Goal: Check status: Check status

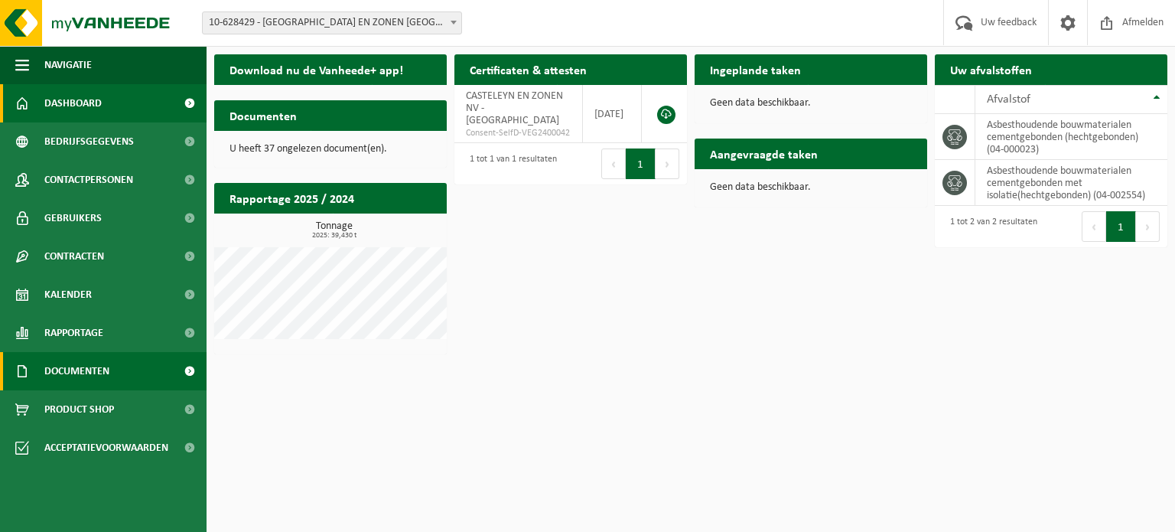
click at [36, 365] on link "Documenten" at bounding box center [103, 371] width 207 height 38
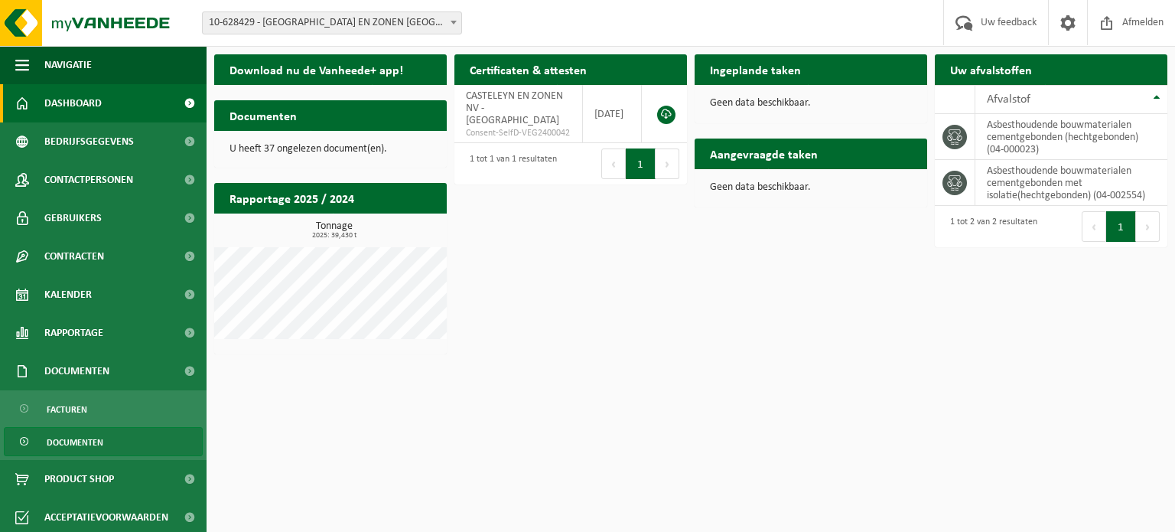
click at [72, 440] on span "Documenten" at bounding box center [75, 442] width 57 height 29
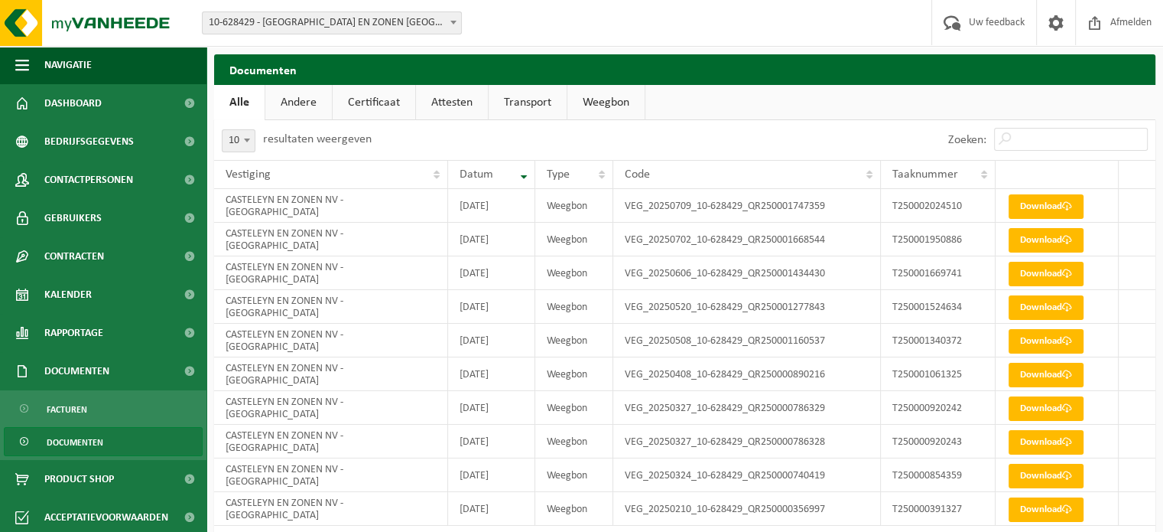
click at [597, 99] on link "Weegbon" at bounding box center [606, 102] width 77 height 35
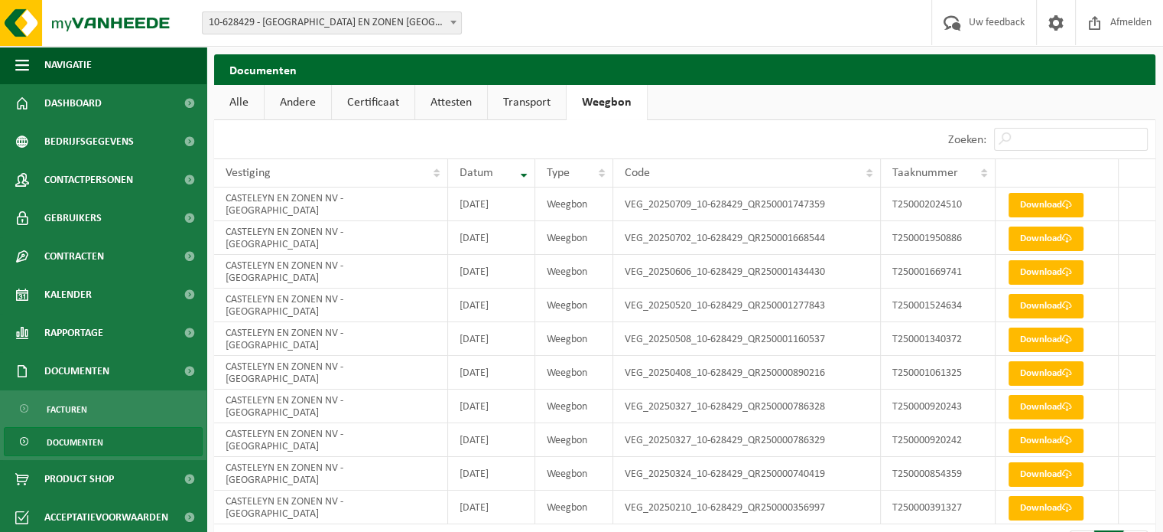
click at [526, 105] on link "Transport" at bounding box center [527, 102] width 78 height 35
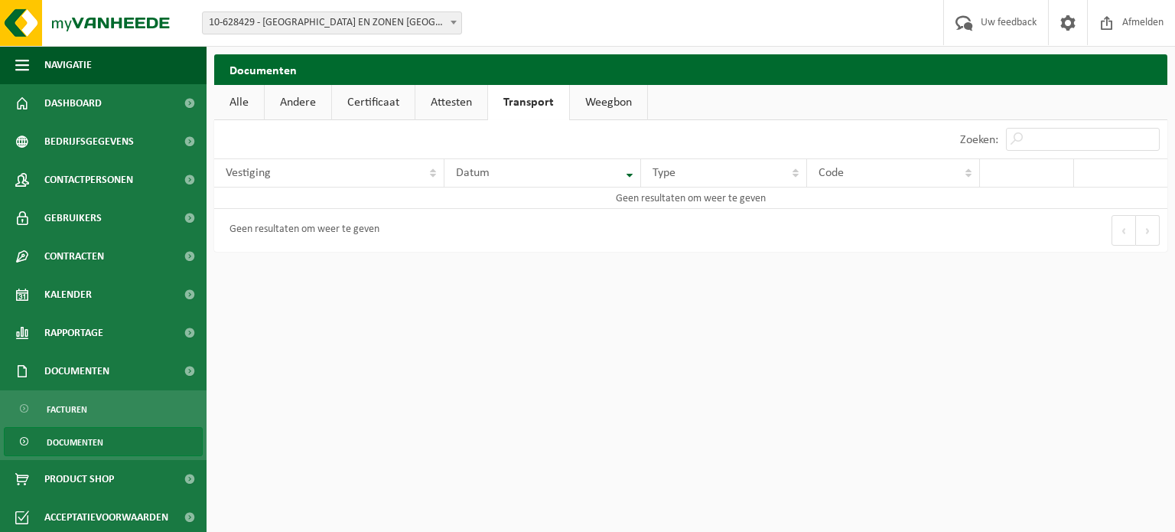
click at [225, 100] on link "Alle" at bounding box center [239, 102] width 50 height 35
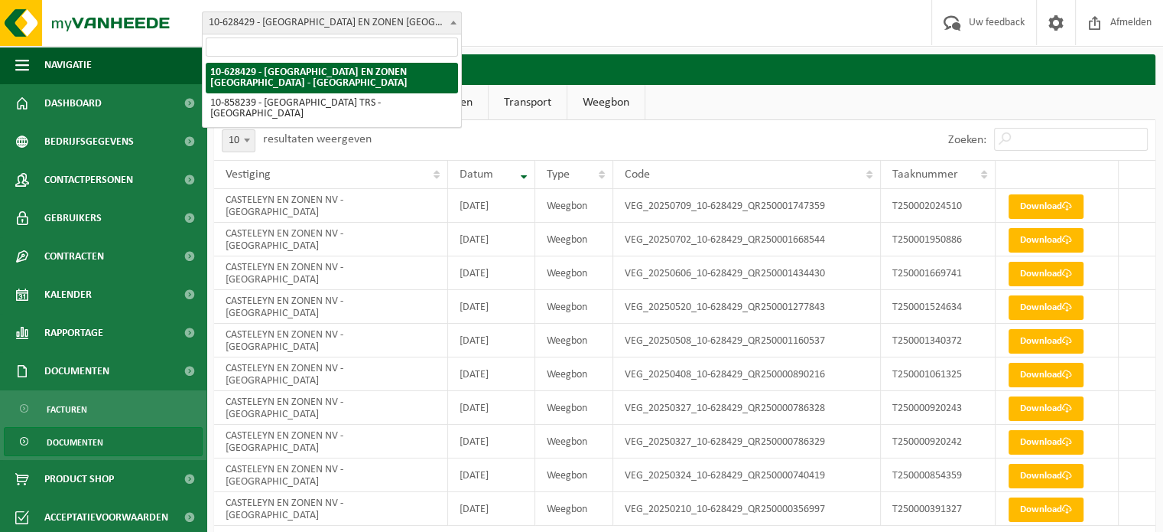
click at [437, 24] on span "10-628429 - [GEOGRAPHIC_DATA] EN ZONEN [GEOGRAPHIC_DATA] - [GEOGRAPHIC_DATA]" at bounding box center [332, 22] width 259 height 21
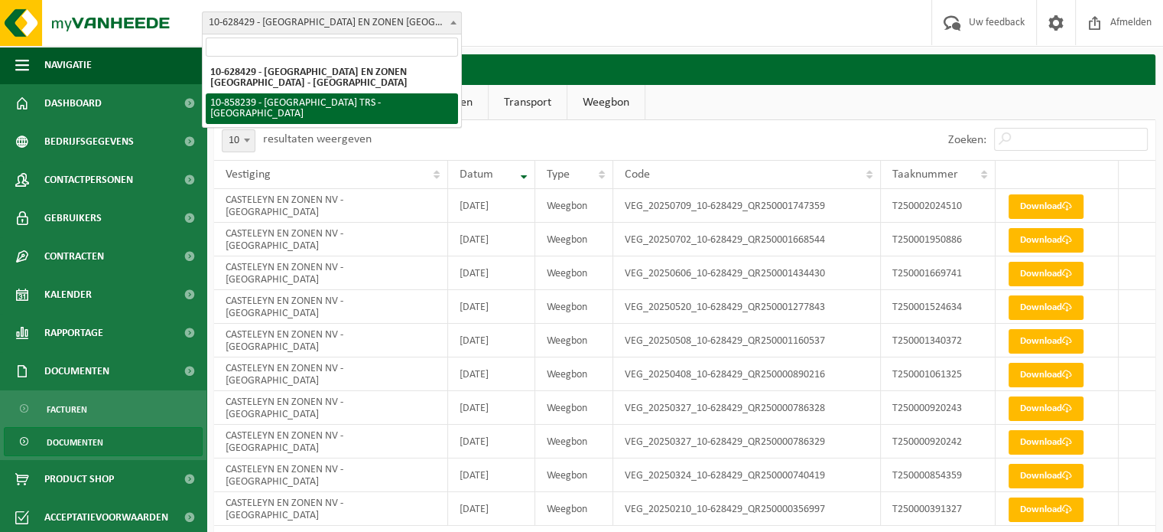
select select "99214"
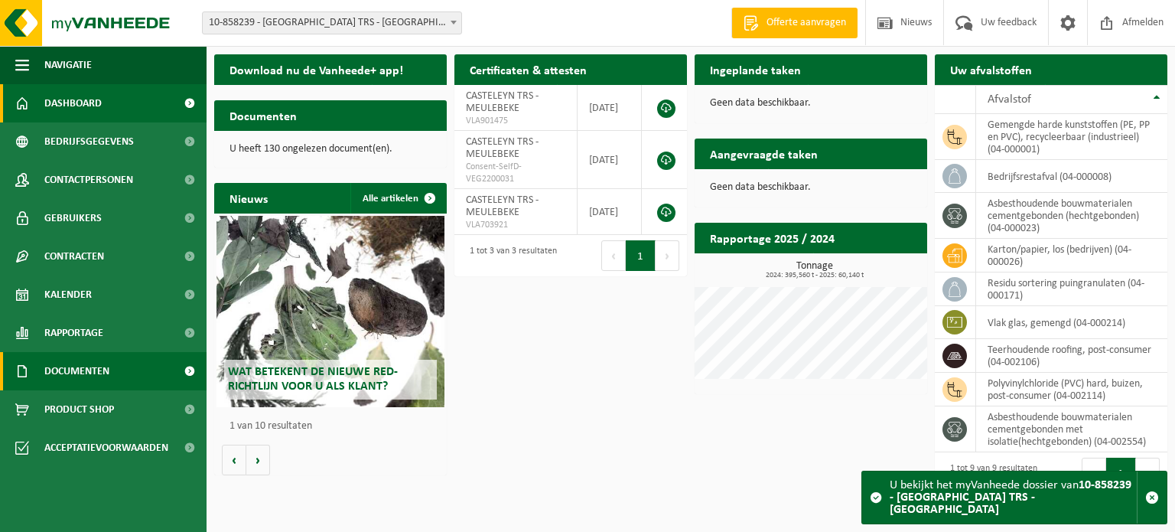
click at [66, 360] on span "Documenten" at bounding box center [76, 371] width 65 height 38
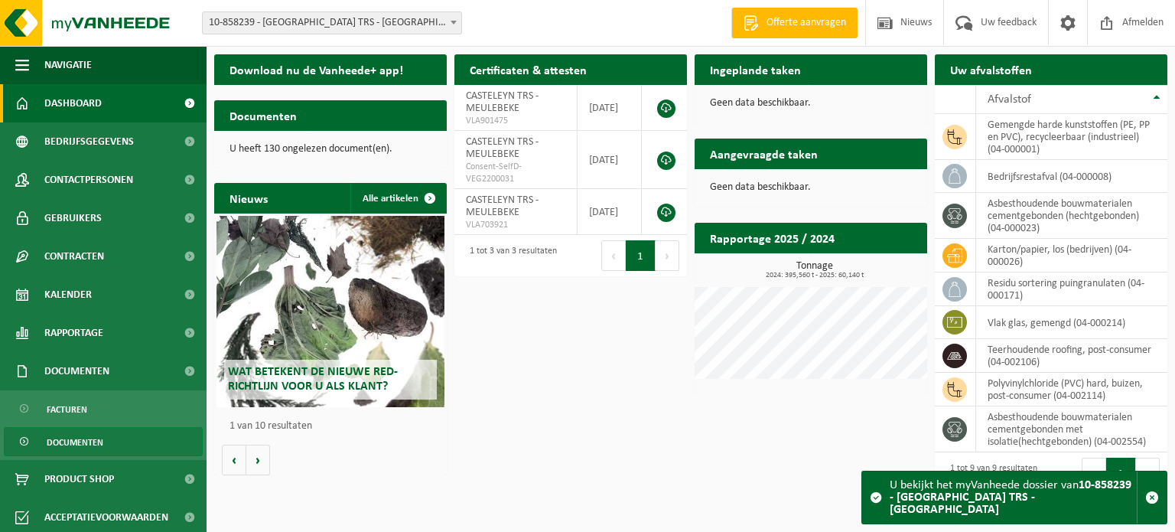
click at [62, 440] on span "Documenten" at bounding box center [75, 442] width 57 height 29
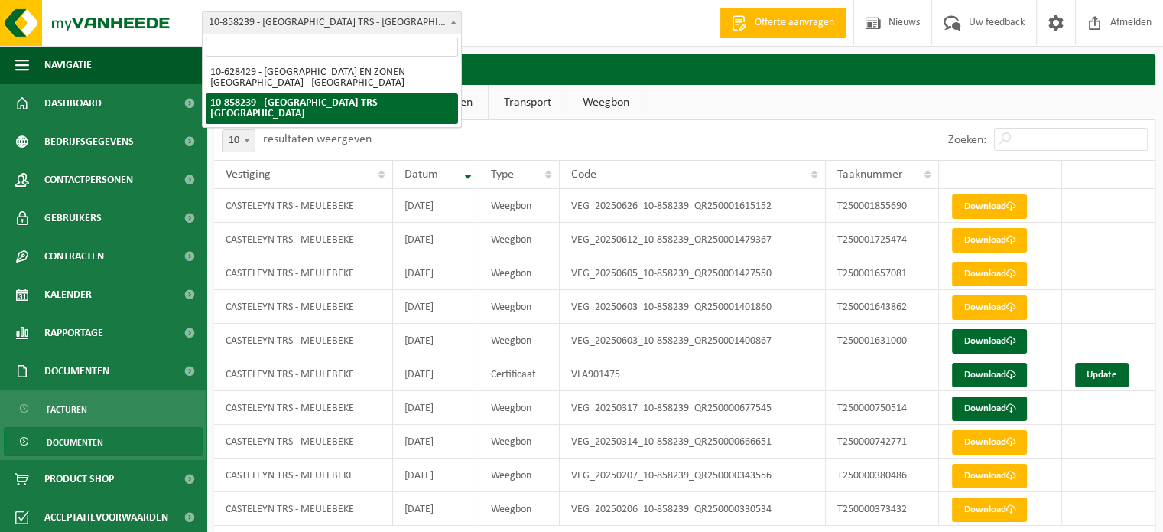
click at [356, 20] on span "10-858239 - [GEOGRAPHIC_DATA] TRS - [GEOGRAPHIC_DATA]" at bounding box center [332, 22] width 259 height 21
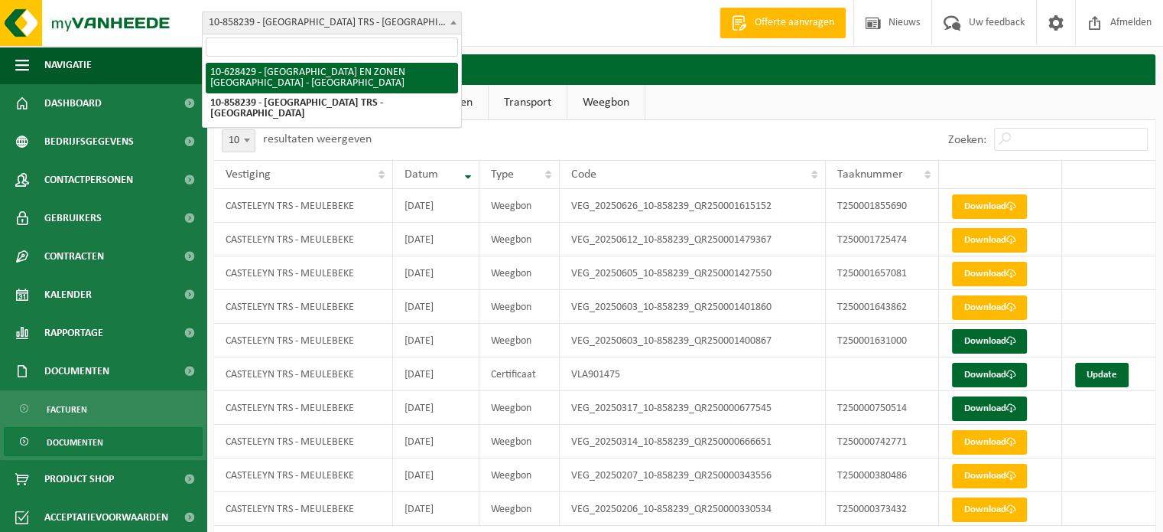
select select "34968"
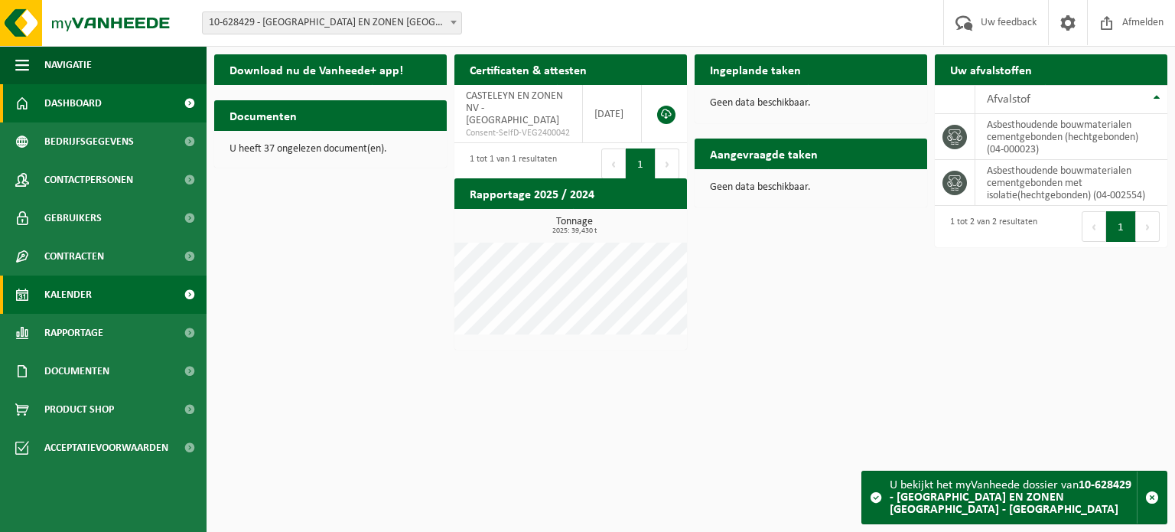
click at [86, 286] on span "Kalender" at bounding box center [67, 294] width 47 height 38
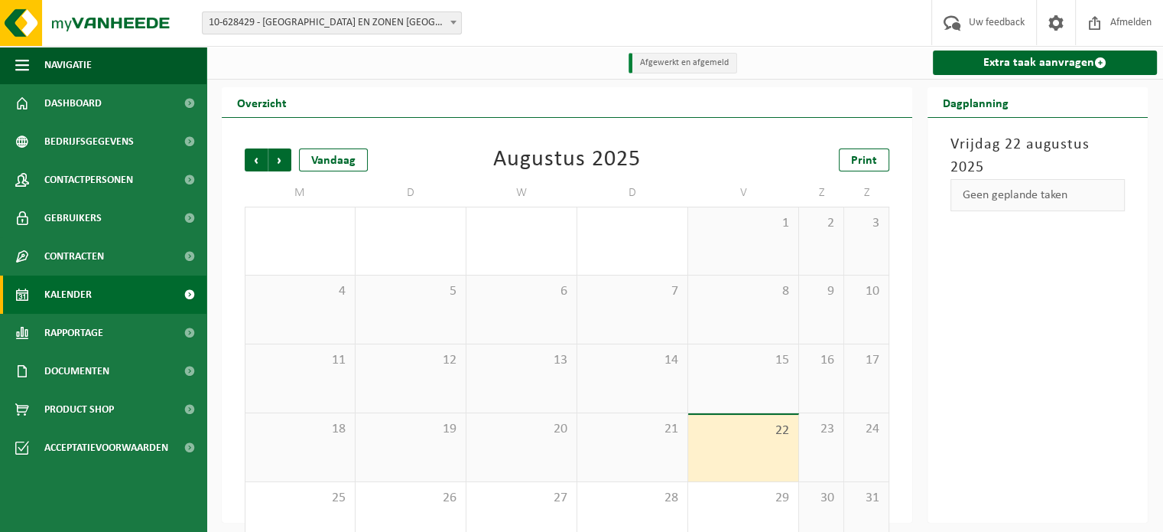
click at [763, 431] on span "22" at bounding box center [743, 430] width 95 height 17
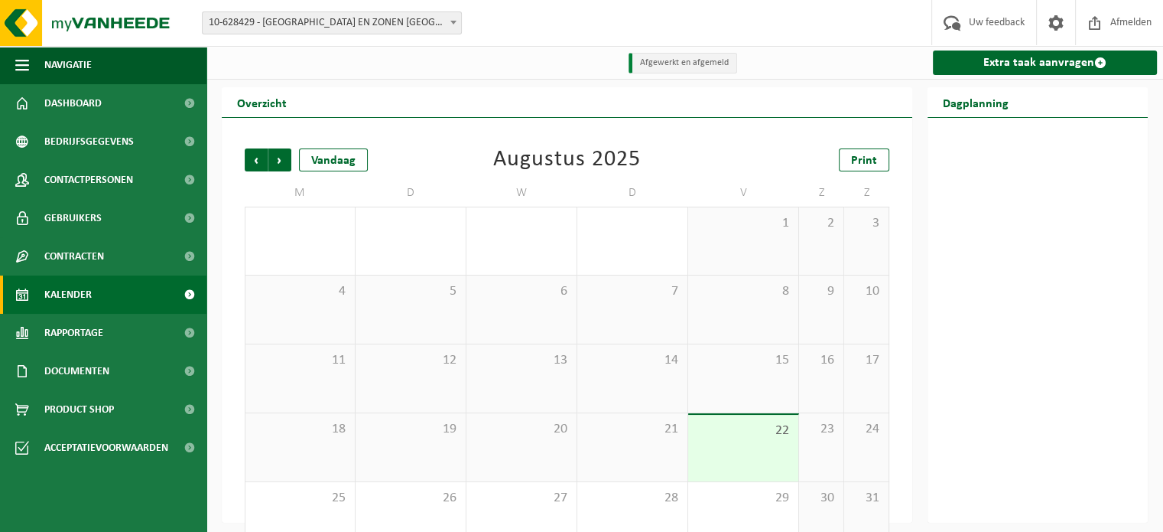
click at [763, 431] on span "22" at bounding box center [743, 430] width 95 height 17
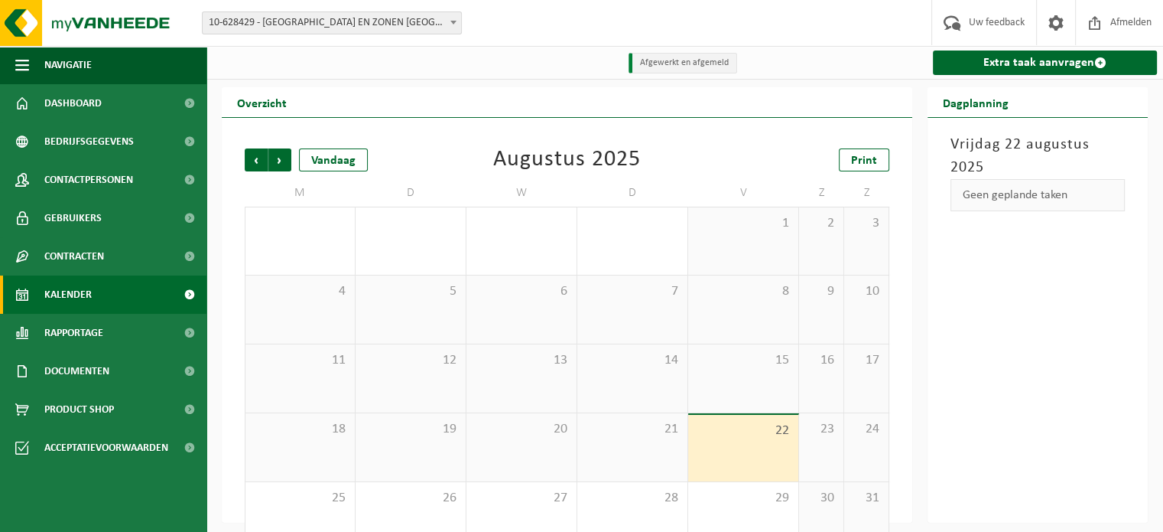
click at [363, 24] on span "10-628429 - [GEOGRAPHIC_DATA] EN ZONEN [GEOGRAPHIC_DATA] - [GEOGRAPHIC_DATA]" at bounding box center [332, 22] width 259 height 21
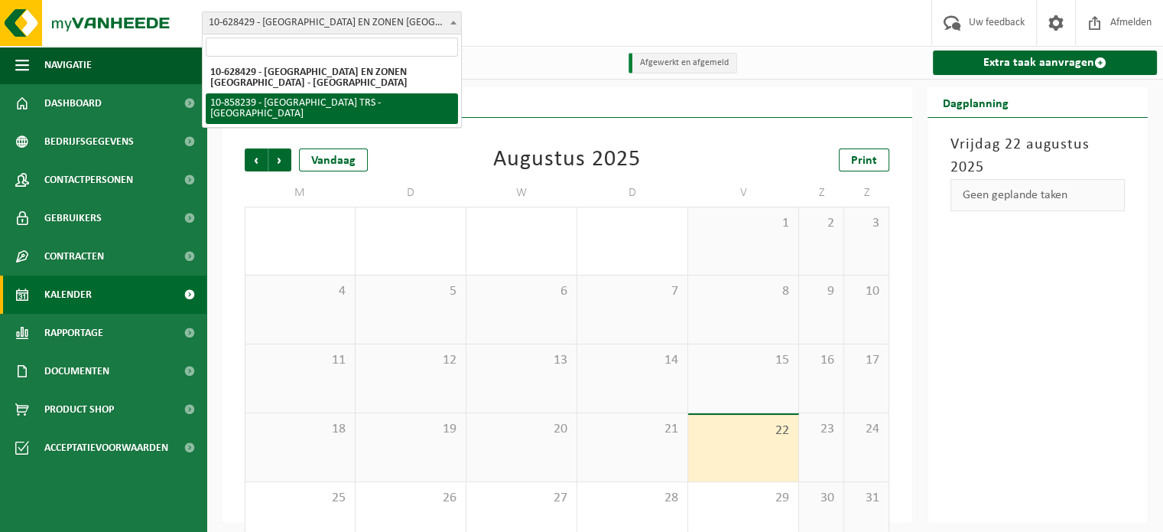
select select "99214"
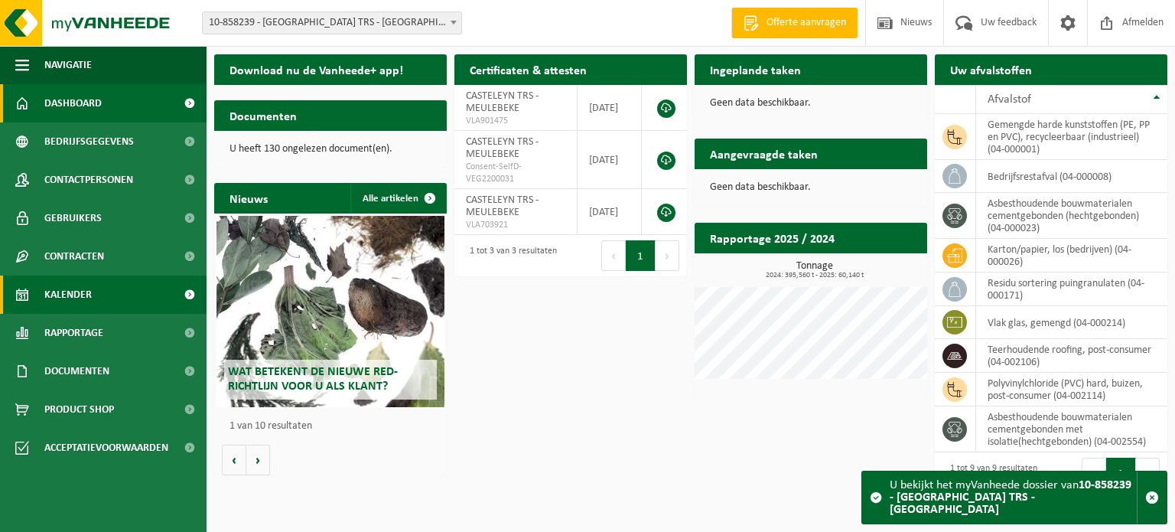
click at [83, 287] on span "Kalender" at bounding box center [67, 294] width 47 height 38
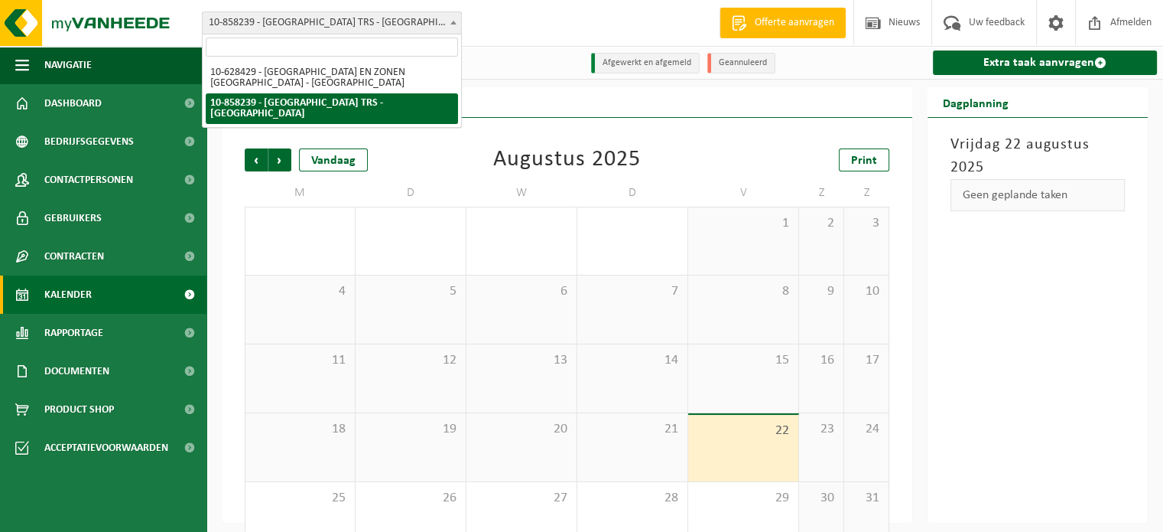
click at [398, 21] on span "10-858239 - [GEOGRAPHIC_DATA] TRS - [GEOGRAPHIC_DATA]" at bounding box center [332, 22] width 259 height 21
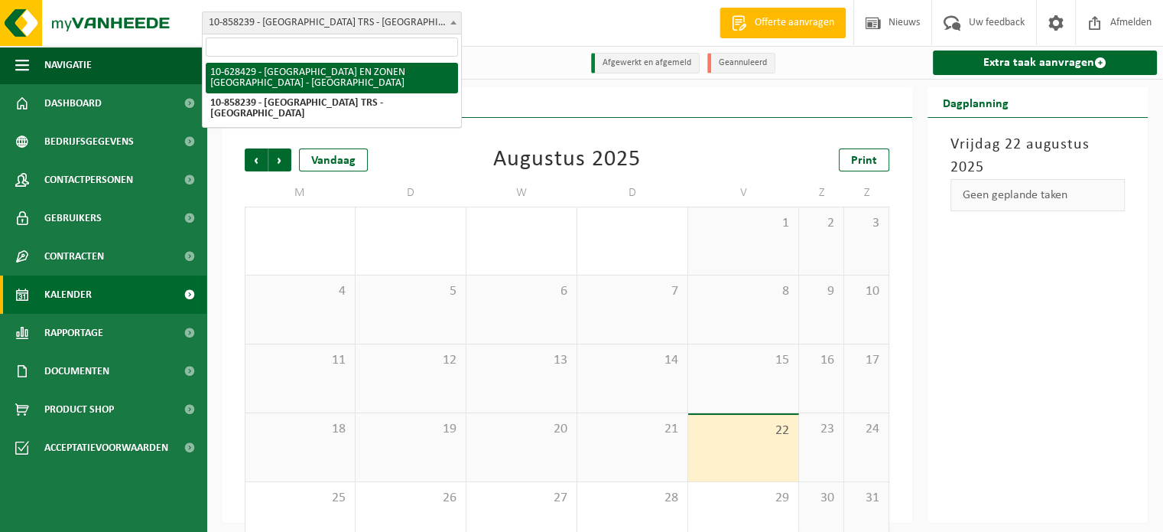
select select "34968"
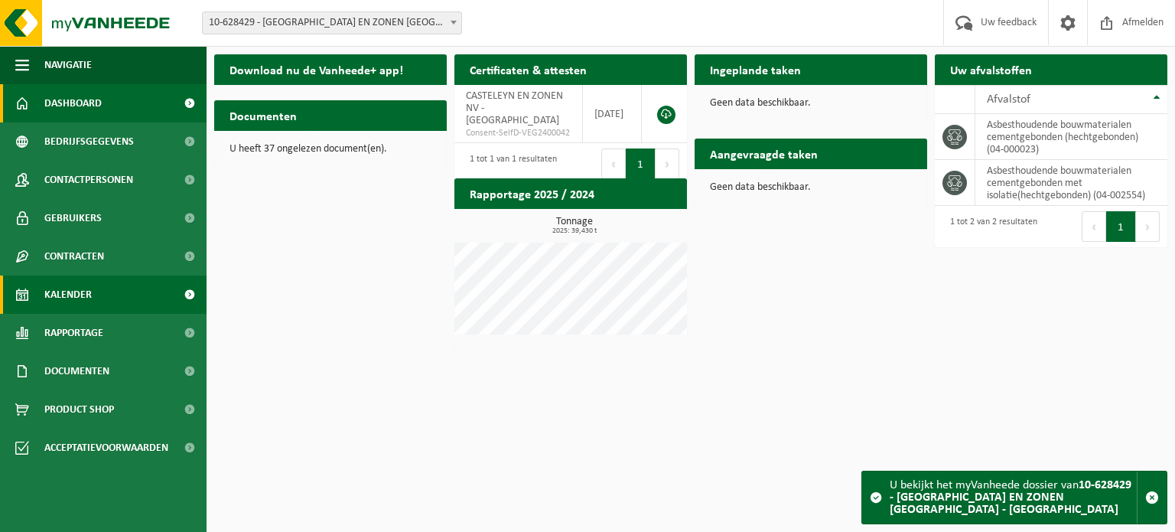
click at [93, 294] on link "Kalender" at bounding box center [103, 294] width 207 height 38
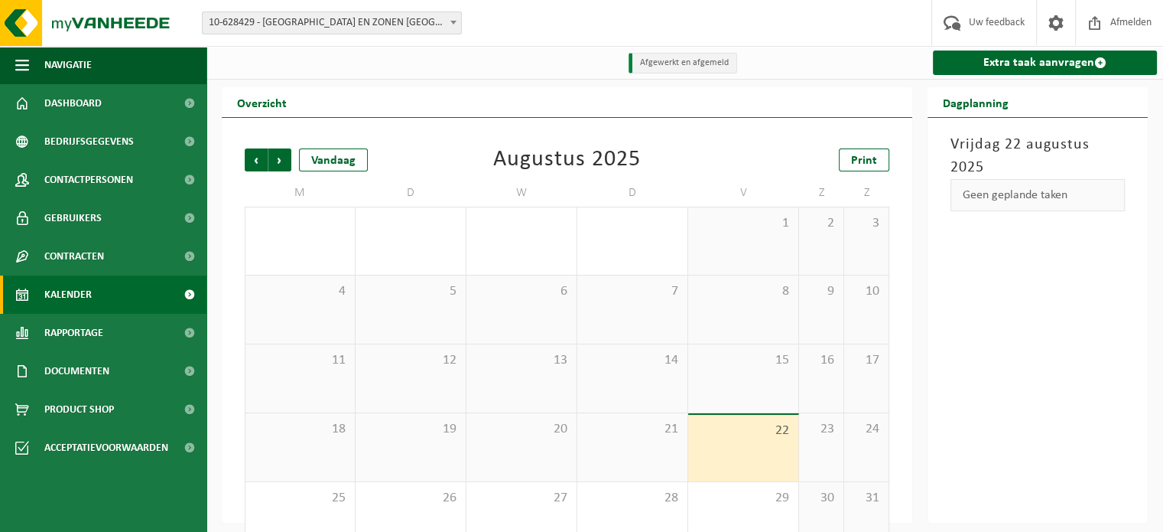
click at [738, 451] on div "22" at bounding box center [743, 448] width 110 height 67
